Goal: Navigation & Orientation: Find specific page/section

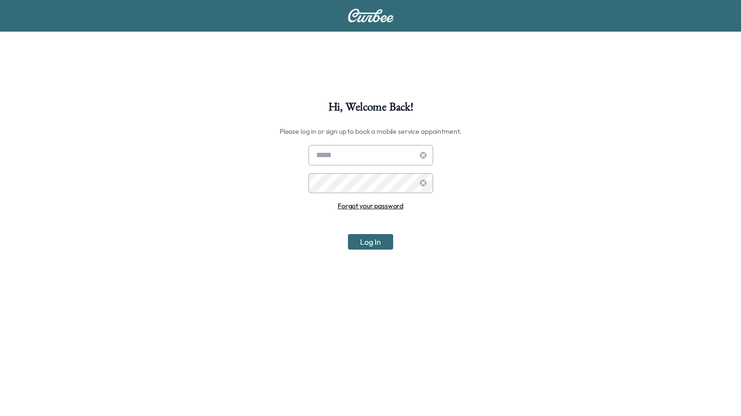
type input "**********"
click at [366, 239] on button "Log In" at bounding box center [370, 242] width 45 height 16
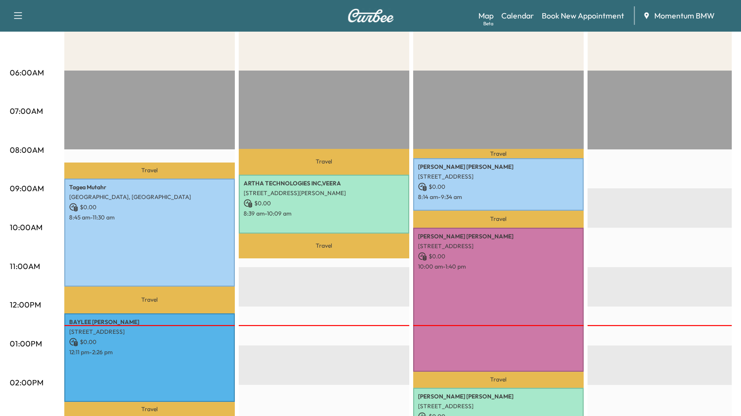
scroll to position [195, 0]
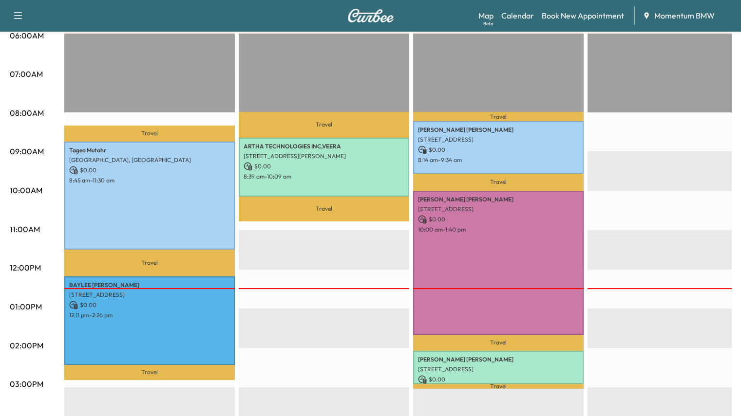
click at [487, 21] on div "Beta" at bounding box center [488, 23] width 10 height 7
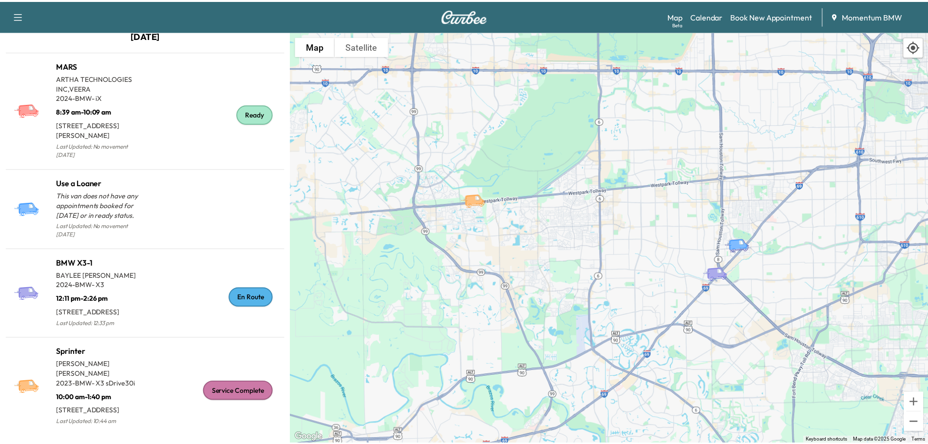
scroll to position [24, 0]
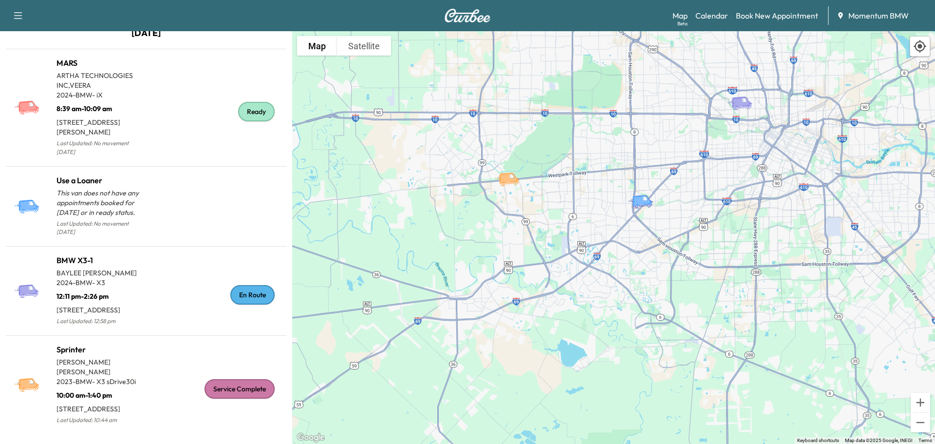
click at [722, 17] on link "Calendar" at bounding box center [711, 16] width 33 height 12
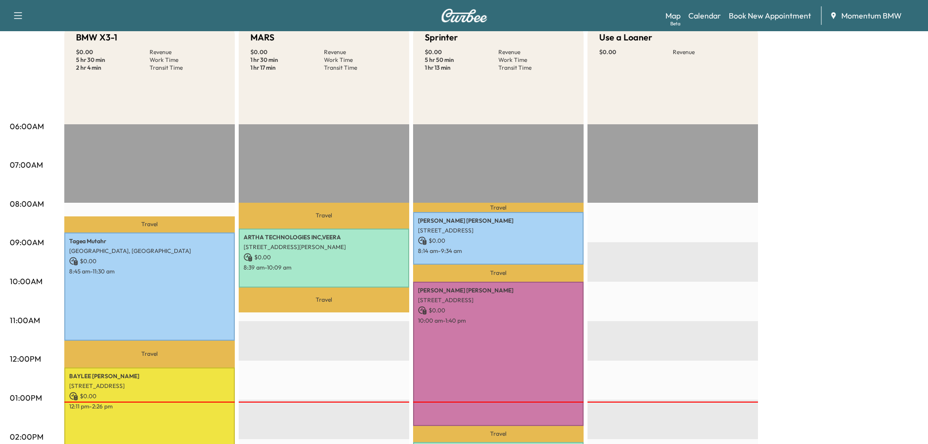
scroll to position [146, 0]
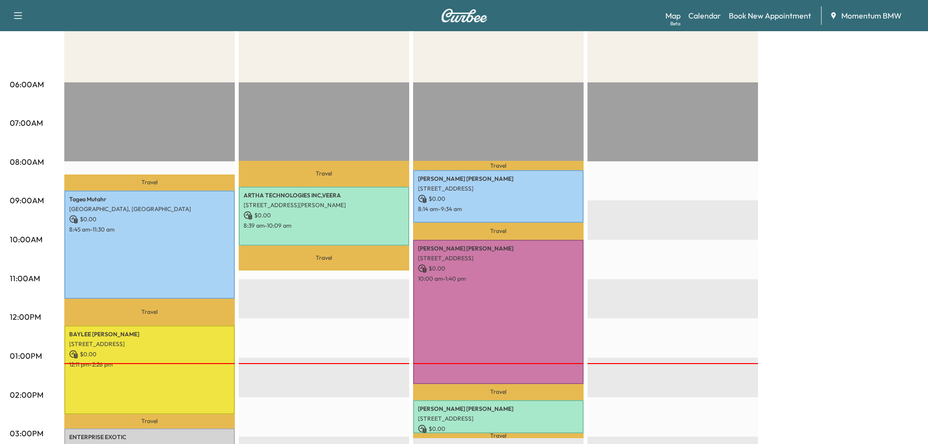
drag, startPoint x: 480, startPoint y: 281, endPoint x: 350, endPoint y: 73, distance: 246.0
click at [350, 73] on div "MARS $ 0.00 Revenue 1 hr 30 min Work Time 1 hr 17 min Transit Time" at bounding box center [324, 31] width 170 height 101
